Goal: Task Accomplishment & Management: Manage account settings

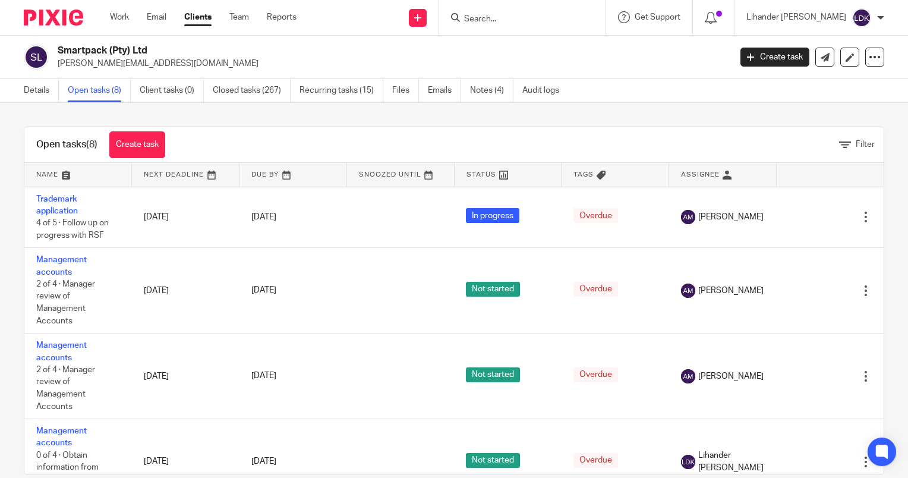
scroll to position [178, 0]
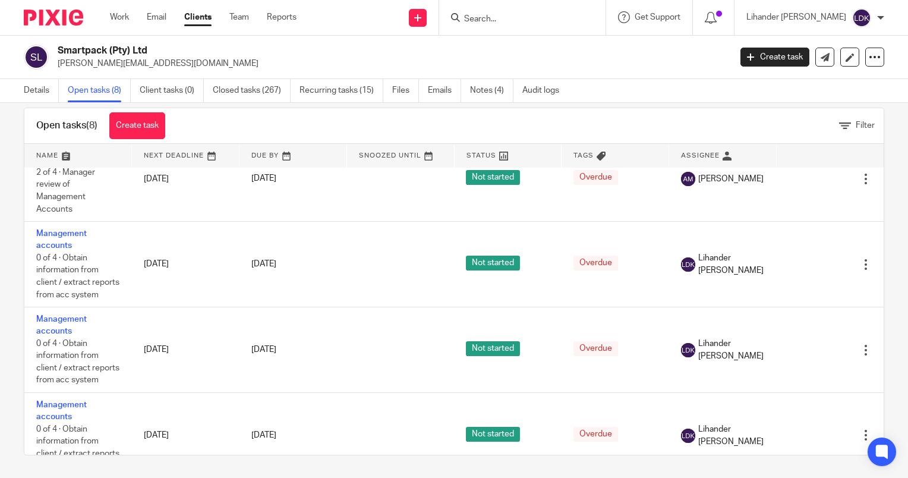
click at [878, 26] on div "Lihander De Koker" at bounding box center [815, 17] width 138 height 19
click at [833, 86] on span "Logout" at bounding box center [829, 82] width 27 height 8
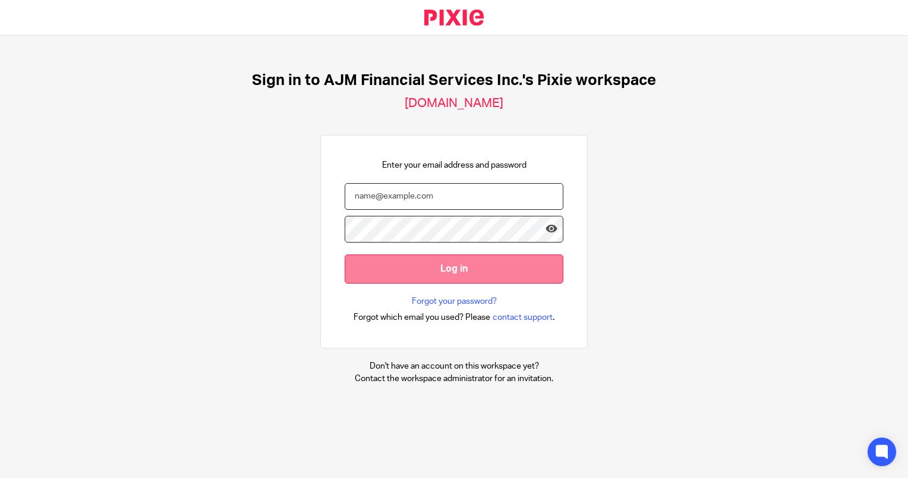
type input "[EMAIL_ADDRESS][DOMAIN_NAME]"
click at [415, 282] on input "Log in" at bounding box center [454, 268] width 219 height 29
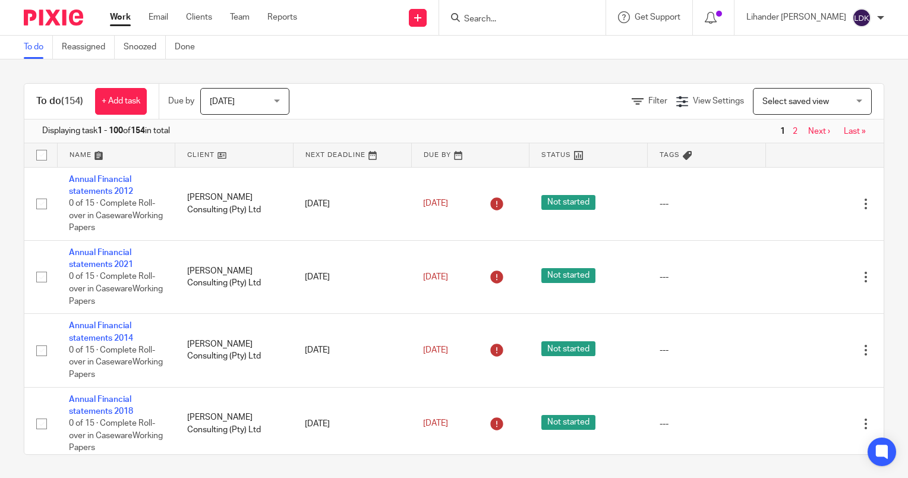
click at [506, 20] on input "Search" at bounding box center [516, 19] width 107 height 11
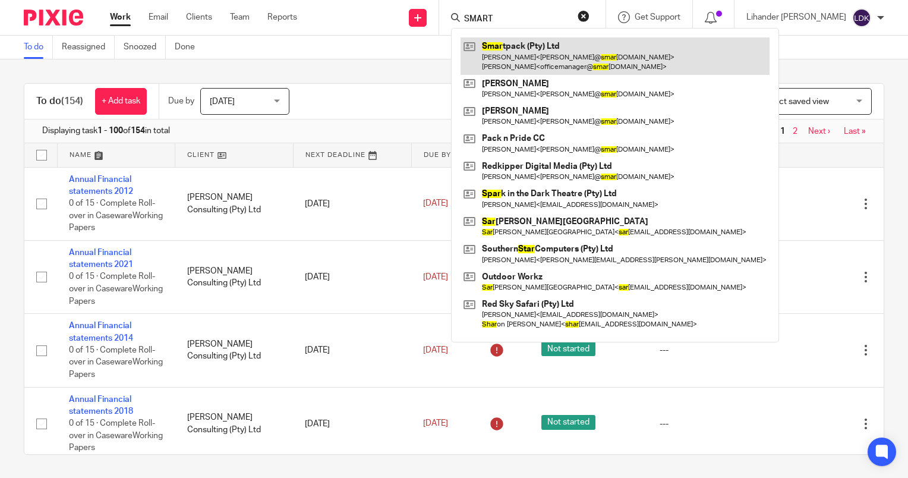
type input "SMART"
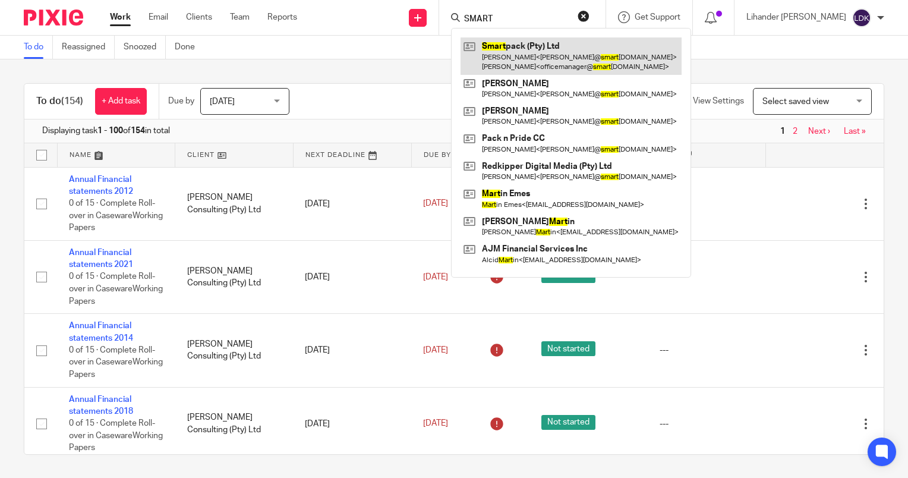
click at [571, 53] on link at bounding box center [571, 55] width 221 height 37
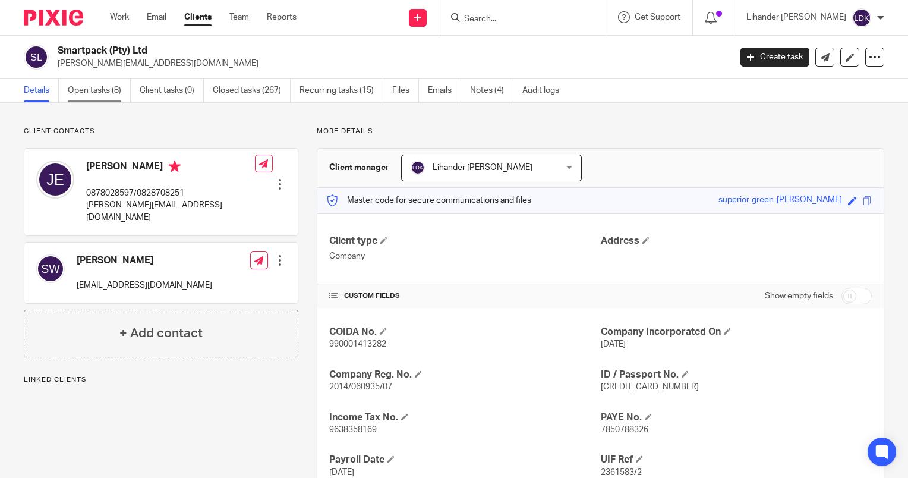
click at [114, 86] on link "Open tasks (8)" at bounding box center [99, 90] width 63 height 23
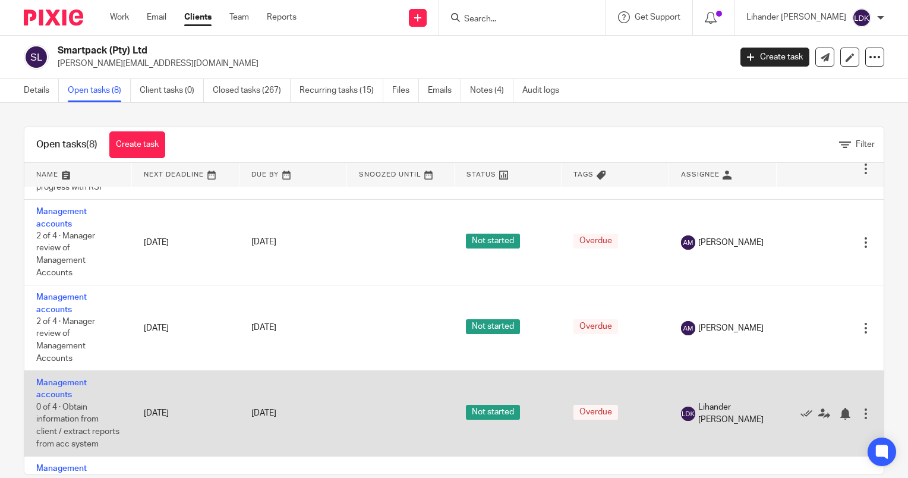
scroll to position [119, 0]
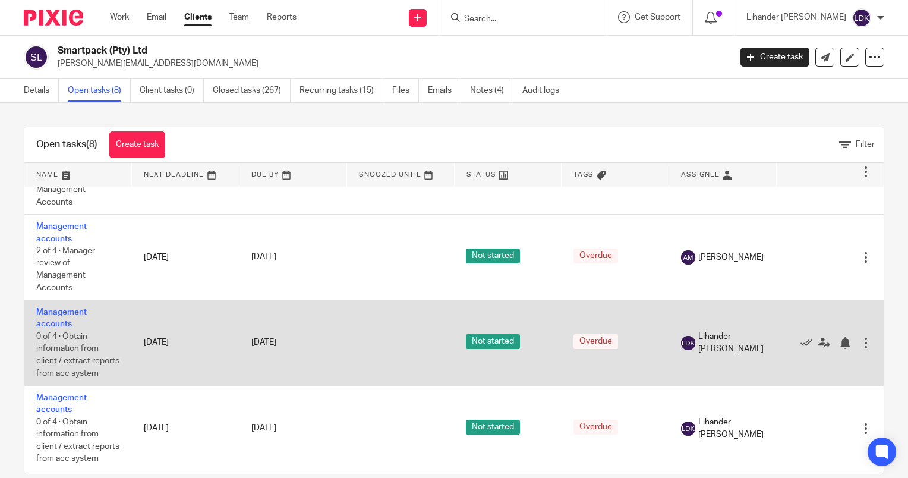
click at [56, 320] on td "Management accounts 0 of 4 · Obtain information from client / extract reports f…" at bounding box center [78, 343] width 108 height 86
click at [64, 314] on link "Management accounts" at bounding box center [61, 318] width 51 height 20
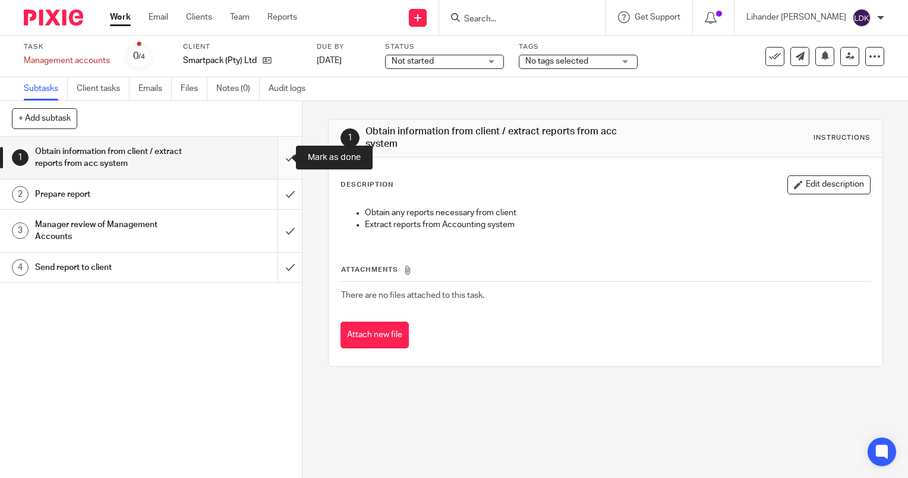
click at [279, 156] on input "submit" at bounding box center [151, 158] width 302 height 42
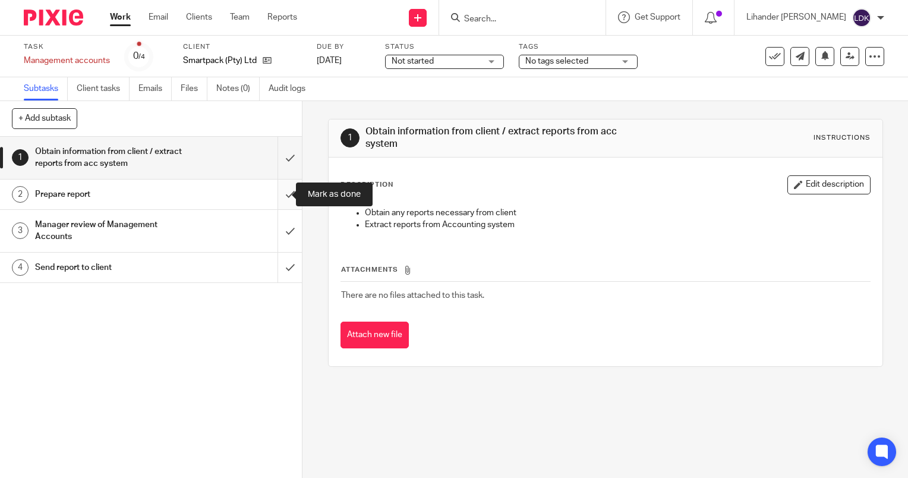
click at [276, 194] on input "submit" at bounding box center [151, 194] width 302 height 30
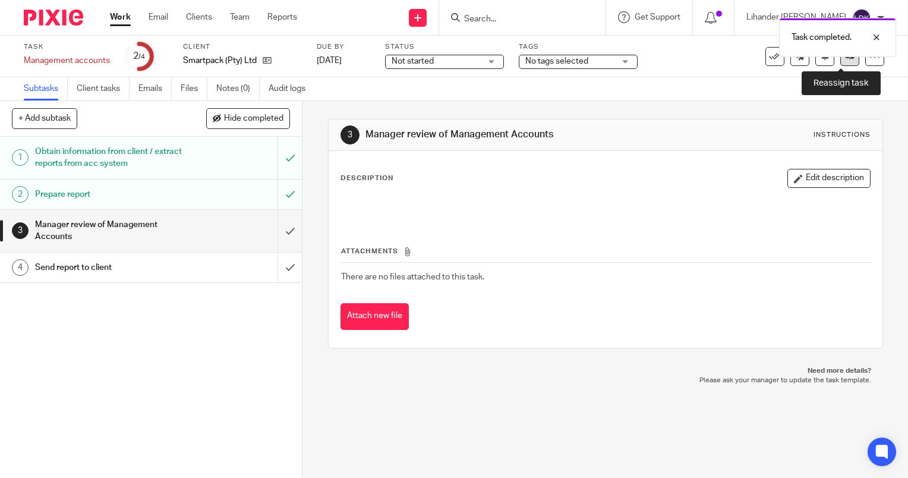
click at [840, 59] on link at bounding box center [849, 56] width 19 height 19
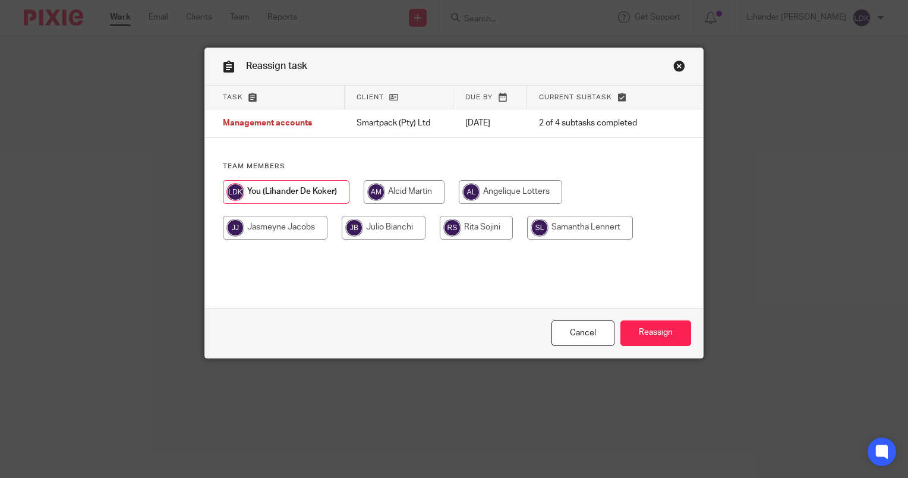
click at [380, 192] on input "radio" at bounding box center [404, 192] width 81 height 24
radio input "true"
click at [647, 330] on input "Reassign" at bounding box center [655, 333] width 71 height 26
